Goal: Task Accomplishment & Management: Manage account settings

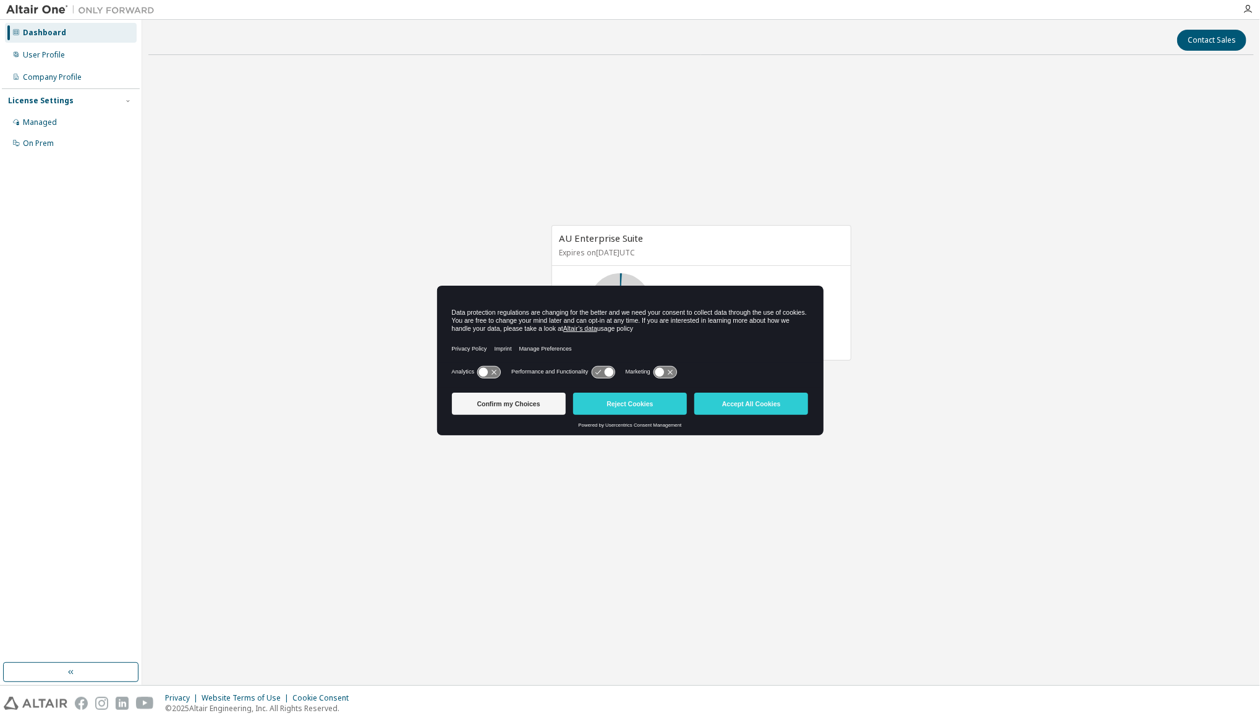
click at [766, 407] on button "Accept All Cookies" at bounding box center [751, 403] width 114 height 22
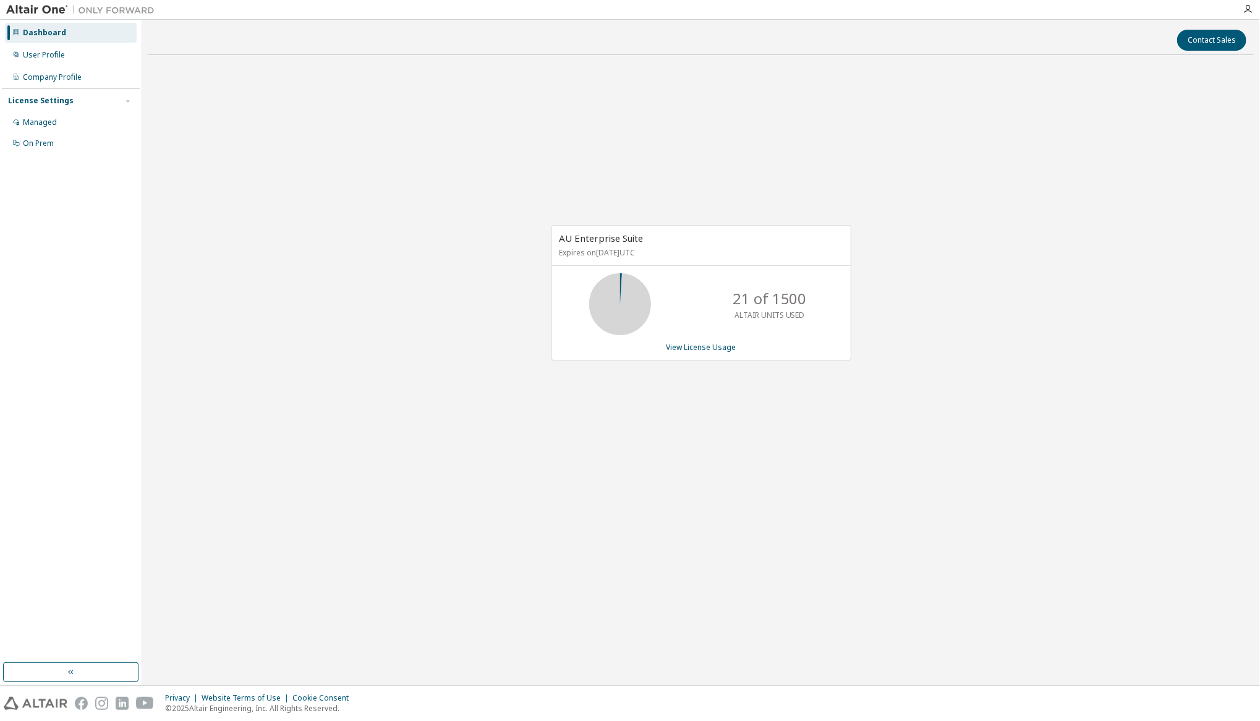
click at [697, 337] on div "AU Enterprise Suite Expires on [DATE] UTC 21 of 1500 ALTAIR UNITS USED View Lic…" at bounding box center [701, 292] width 300 height 135
click at [700, 342] on link "View License Usage" at bounding box center [701, 347] width 70 height 11
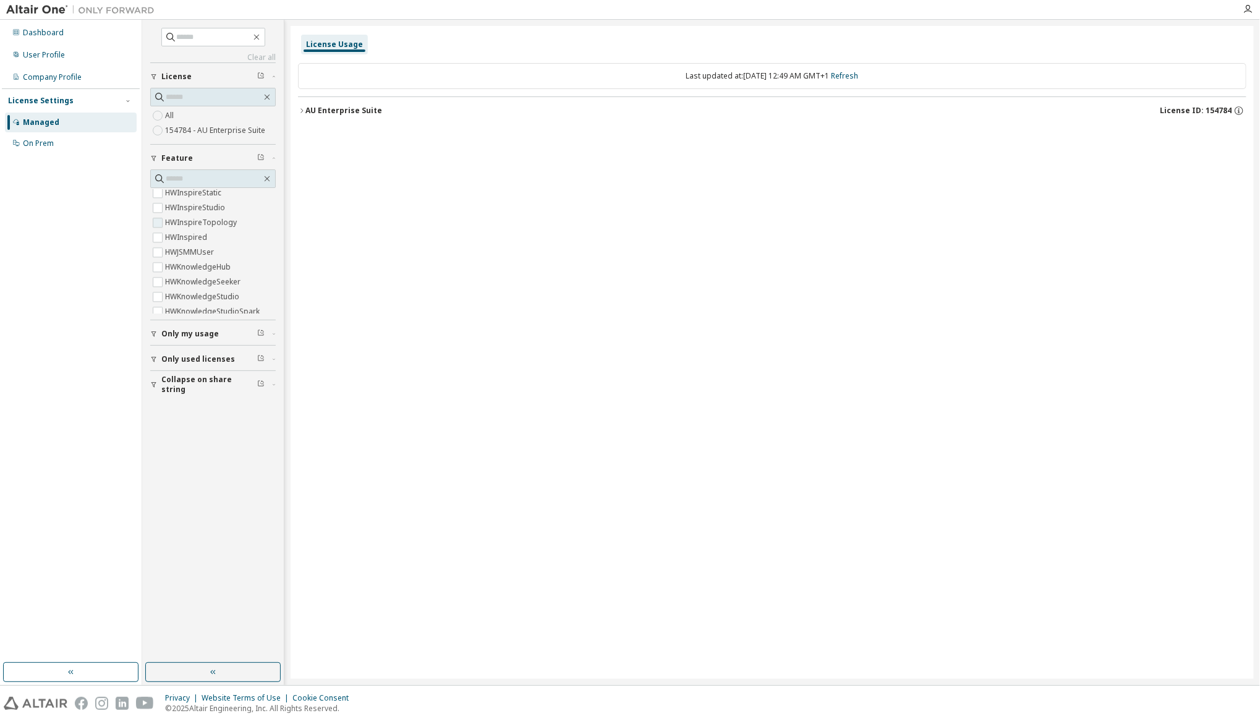
scroll to position [2472, 0]
drag, startPoint x: 276, startPoint y: 251, endPoint x: 282, endPoint y: 189, distance: 62.7
click at [282, 189] on div "Clear all Collapse on share string Only used licenses Only my usage Feature Glo…" at bounding box center [213, 352] width 142 height 665
click at [174, 465] on div "Clear all Collapse on share string Only used licenses Only my usage Feature Glo…" at bounding box center [213, 341] width 138 height 639
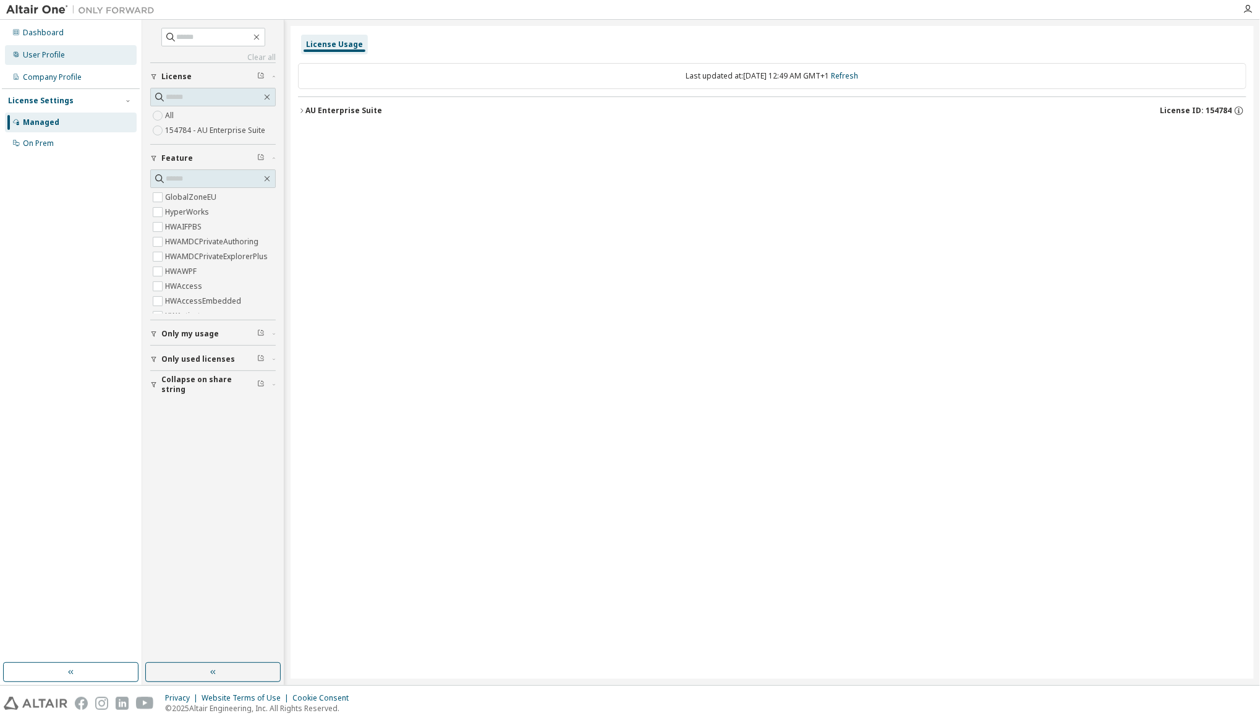
click at [50, 53] on div "User Profile" at bounding box center [44, 55] width 42 height 10
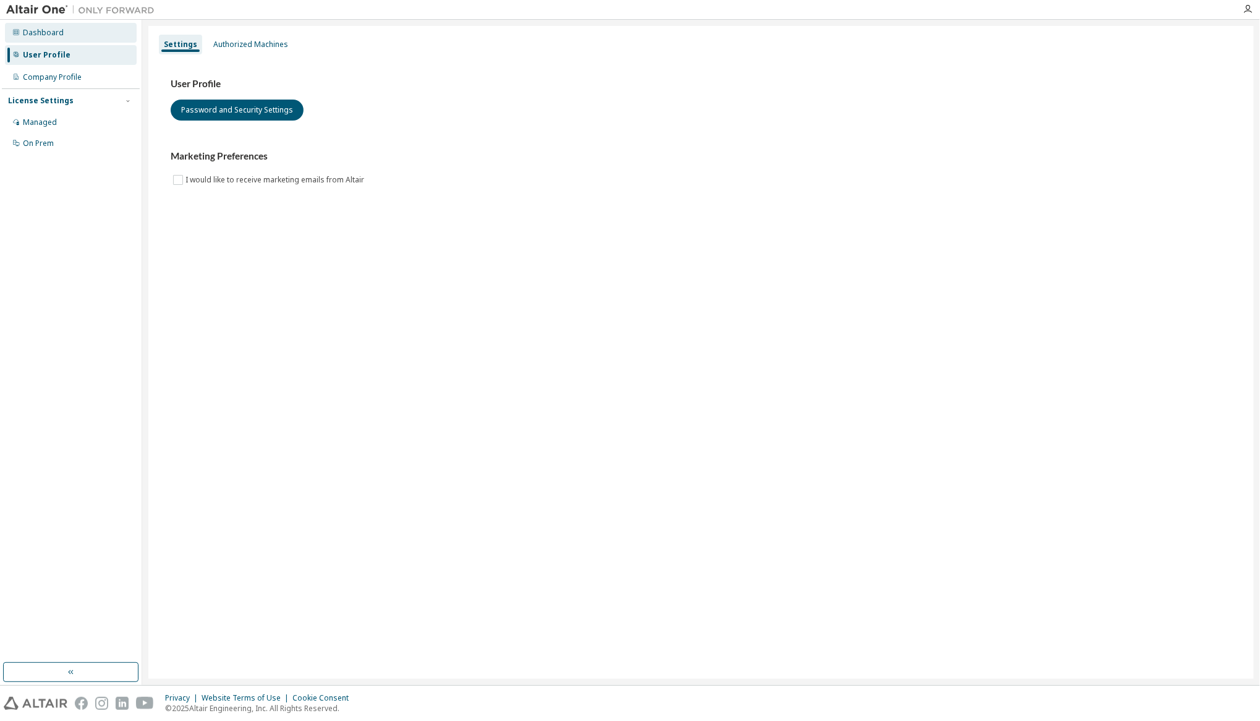
click at [49, 38] on div "Dashboard" at bounding box center [71, 33] width 132 height 20
